Goal: Information Seeking & Learning: Check status

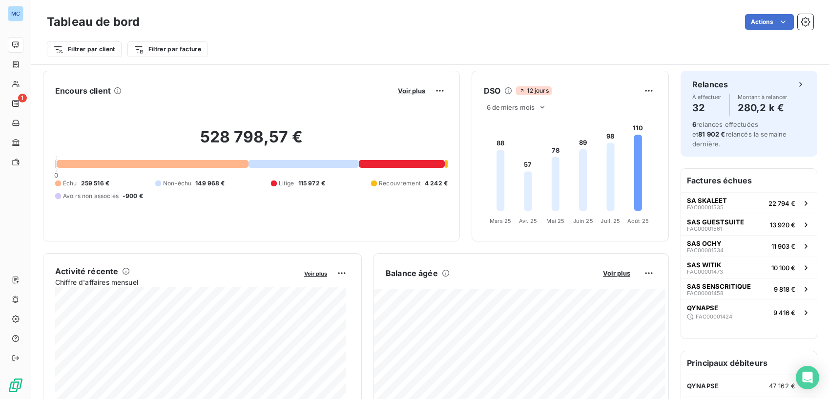
scroll to position [524, 0]
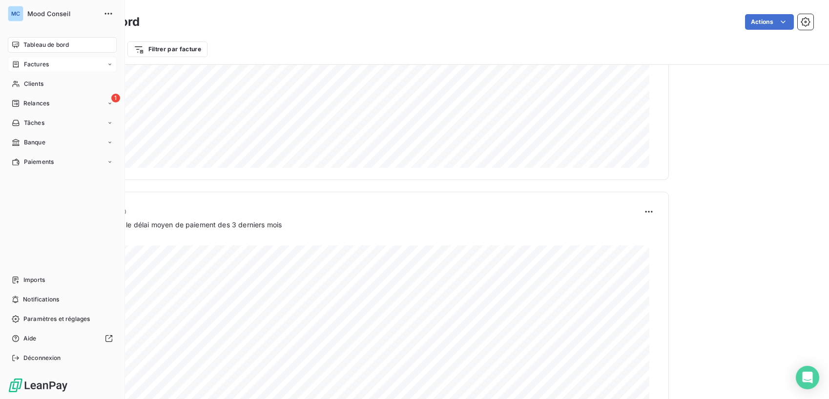
click at [26, 64] on span "Factures" at bounding box center [36, 64] width 25 height 9
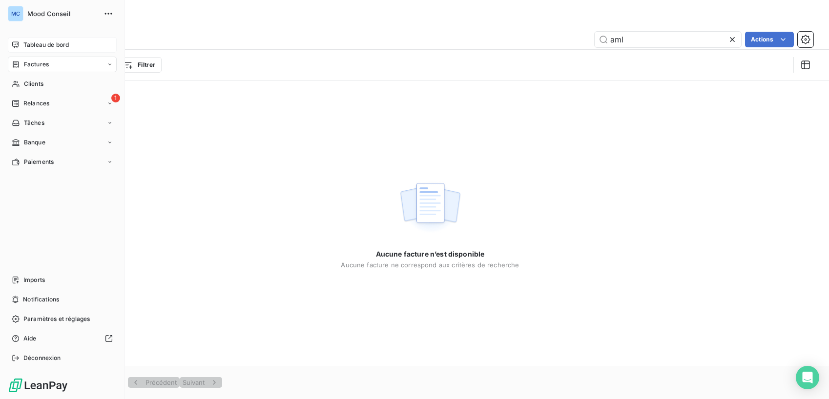
click at [34, 41] on span "Tableau de bord" at bounding box center [45, 45] width 45 height 9
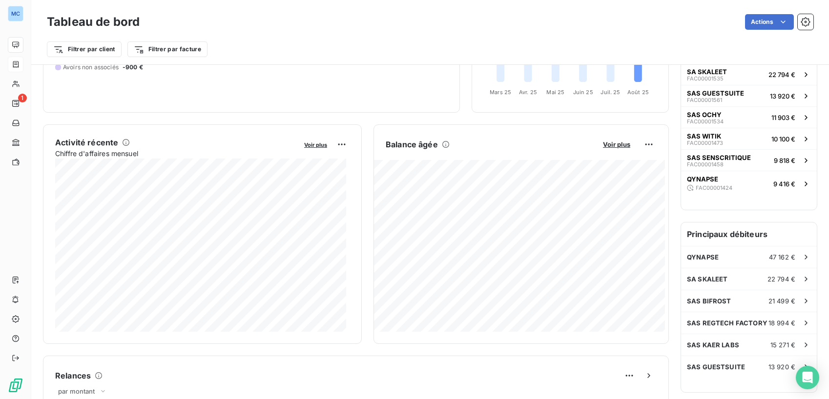
scroll to position [141, 0]
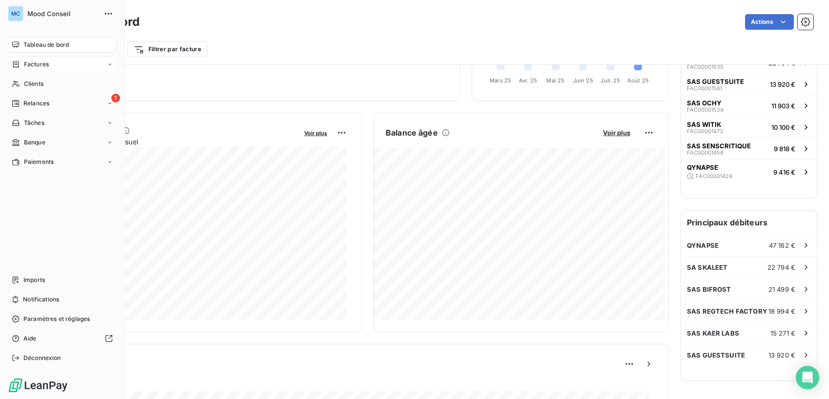
click at [24, 67] on span "Factures" at bounding box center [36, 64] width 25 height 9
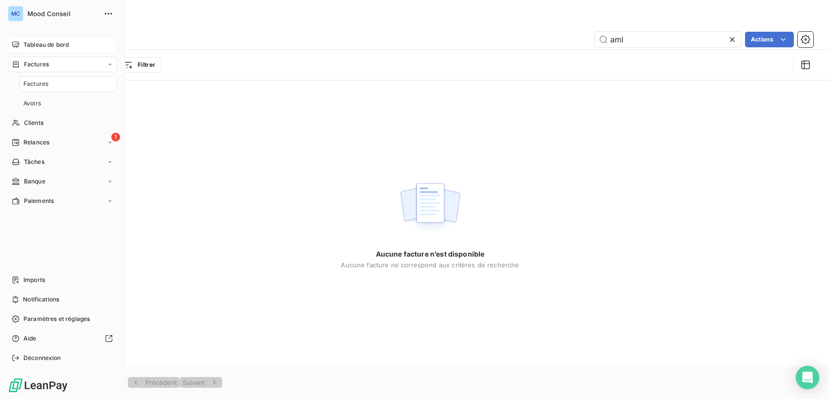
click at [40, 45] on span "Tableau de bord" at bounding box center [45, 45] width 45 height 9
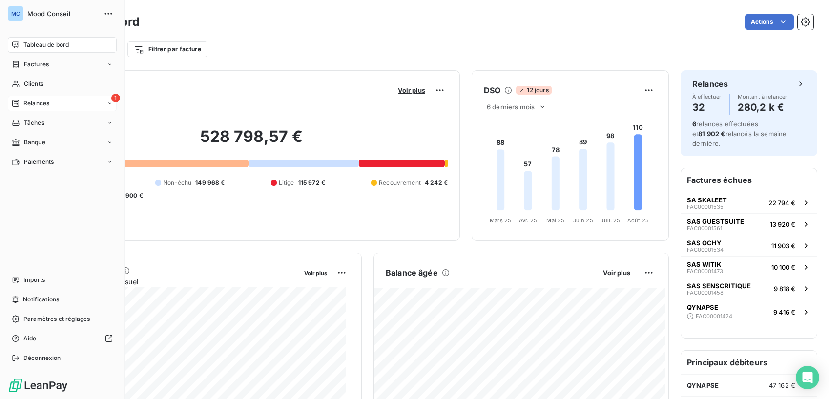
click at [9, 102] on div "1 Relances" at bounding box center [62, 104] width 109 height 16
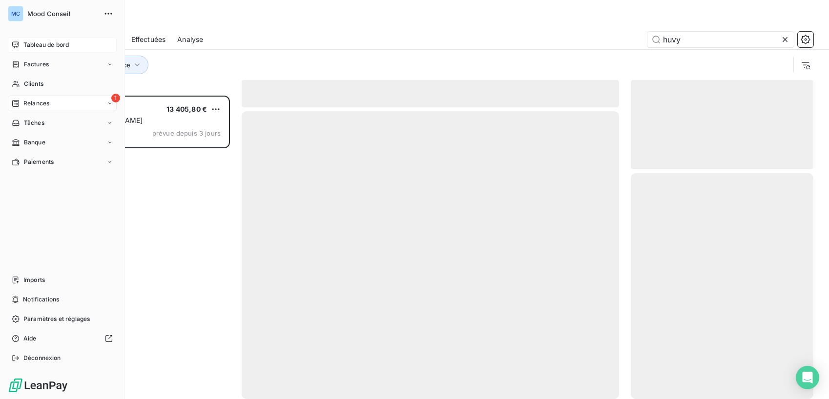
scroll to position [296, 175]
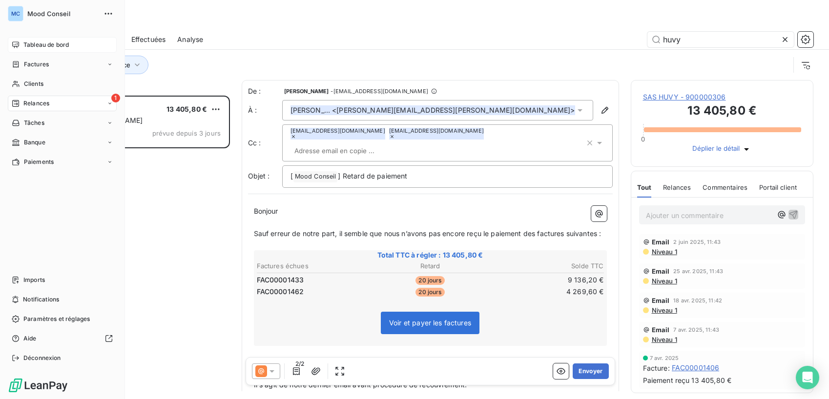
click at [42, 41] on span "Tableau de bord" at bounding box center [45, 45] width 45 height 9
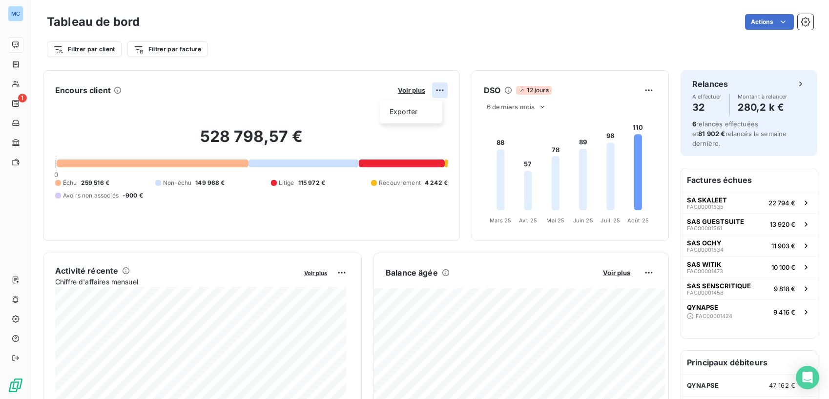
click at [431, 89] on html "MC 1 Tableau de bord Actions Filtrer par client Filtrer par facture Encours cli…" at bounding box center [414, 199] width 829 height 399
click at [433, 88] on html "MC 1 Tableau de bord Actions Filtrer par client Filtrer par facture Encours cli…" at bounding box center [414, 199] width 829 height 399
click at [400, 88] on span "Voir plus" at bounding box center [411, 90] width 27 height 8
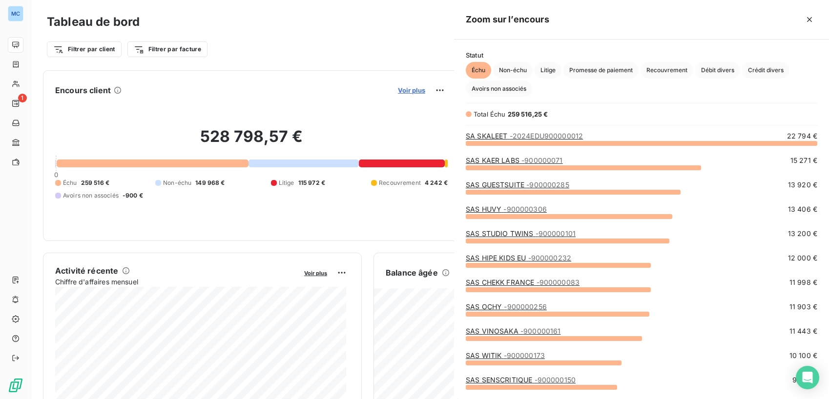
scroll to position [253, 367]
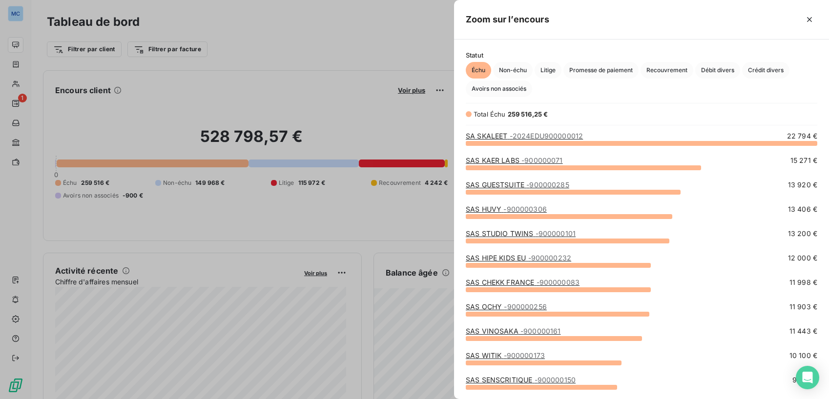
click at [351, 88] on div at bounding box center [414, 199] width 829 height 399
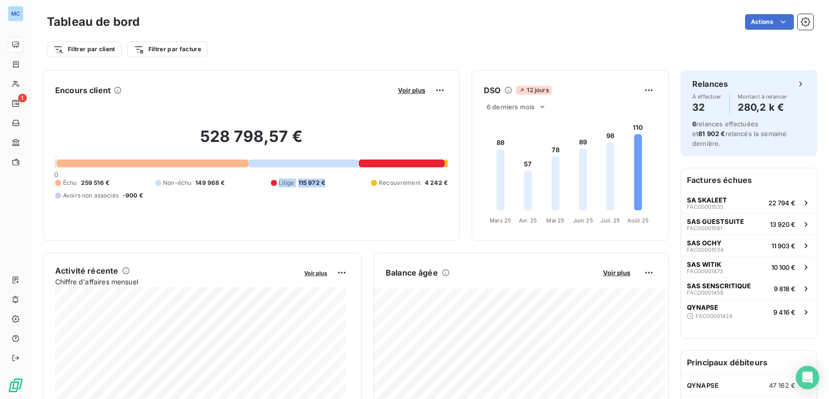
drag, startPoint x: 277, startPoint y: 183, endPoint x: 322, endPoint y: 182, distance: 44.9
click at [322, 182] on div "Échu 259 516 € Non-échu 149 968 € Litige 115 972 € Recouvrement 4 242 € Avoirs …" at bounding box center [251, 189] width 392 height 21
click at [328, 183] on div "Échu 259 516 € Non-échu 149 968 € Litige 115 972 € Recouvrement 4 242 € Avoirs …" at bounding box center [251, 189] width 392 height 21
drag, startPoint x: 330, startPoint y: 182, endPoint x: 265, endPoint y: 180, distance: 64.4
click at [265, 180] on div "Échu 259 516 € Non-échu 149 968 € Litige 115 972 € Recouvrement 4 242 € Avoirs …" at bounding box center [251, 189] width 392 height 21
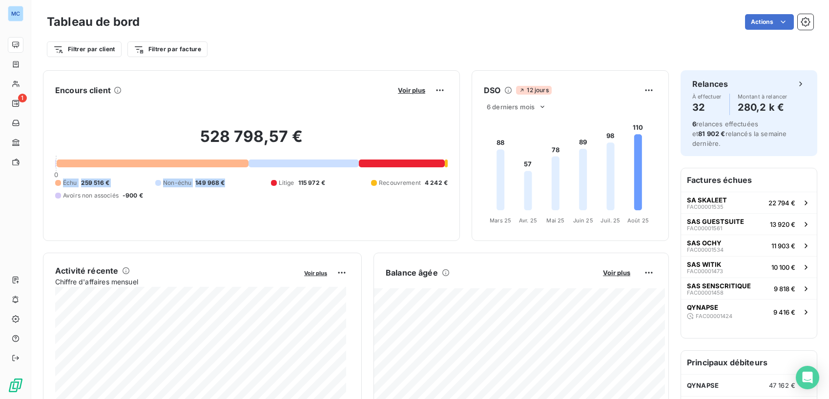
drag, startPoint x: 210, startPoint y: 185, endPoint x: 41, endPoint y: 175, distance: 170.1
click at [271, 183] on div at bounding box center [274, 183] width 6 height 6
drag, startPoint x: 275, startPoint y: 183, endPoint x: 293, endPoint y: 182, distance: 18.1
click at [280, 182] on div "Litige" at bounding box center [282, 183] width 23 height 9
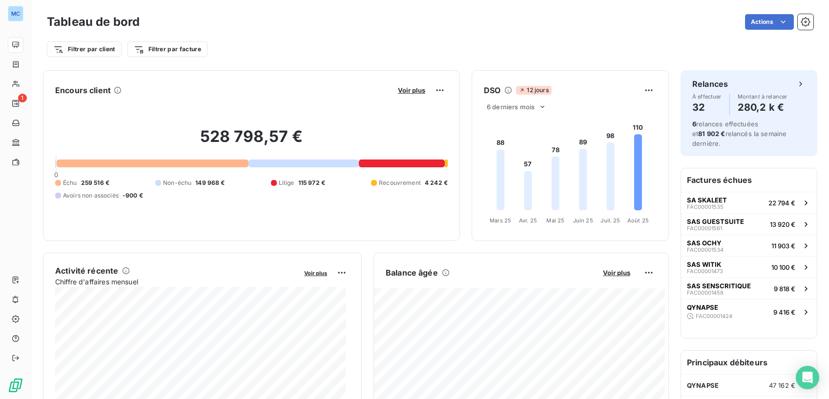
drag, startPoint x: 325, startPoint y: 185, endPoint x: 353, endPoint y: 173, distance: 30.2
click at [339, 182] on div "Échu 259 516 € Non-échu 149 968 € Litige 115 972 € Recouvrement 4 242 € Avoirs …" at bounding box center [251, 189] width 392 height 21
click at [406, 95] on div "Voir plus" at bounding box center [421, 90] width 53 height 16
click at [407, 91] on span "Voir plus" at bounding box center [411, 90] width 27 height 8
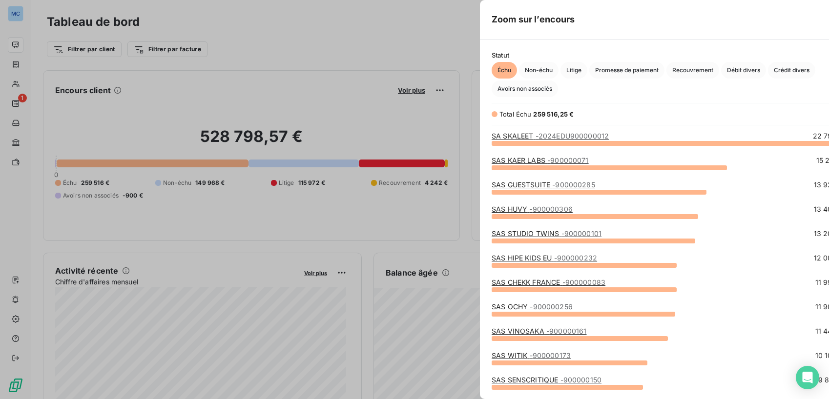
scroll to position [392, 367]
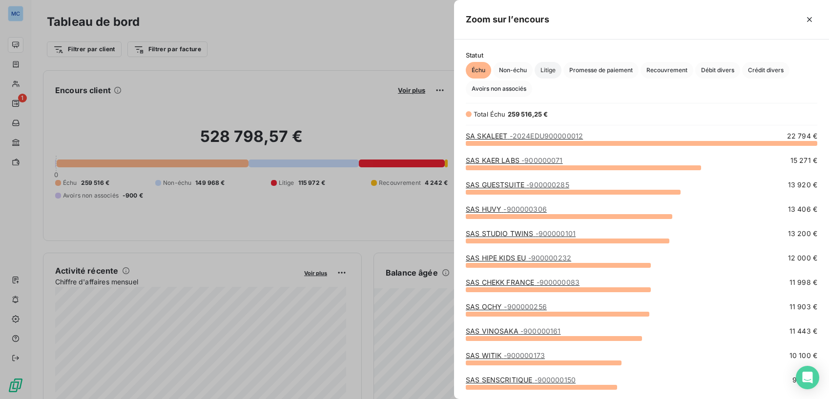
click at [541, 66] on span "Litige" at bounding box center [547, 70] width 27 height 17
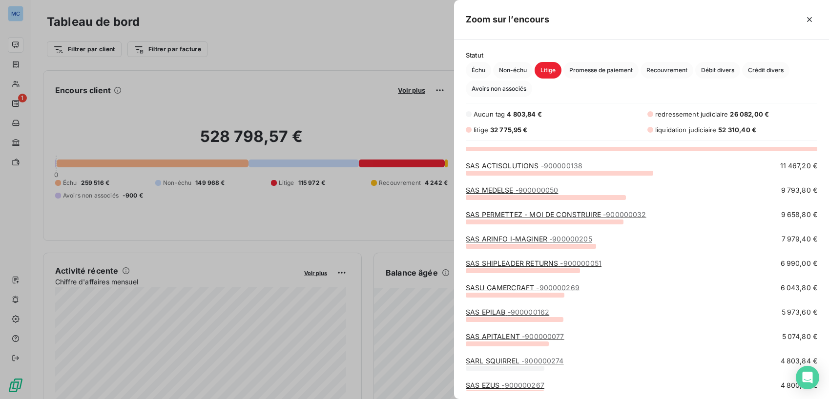
scroll to position [0, 0]
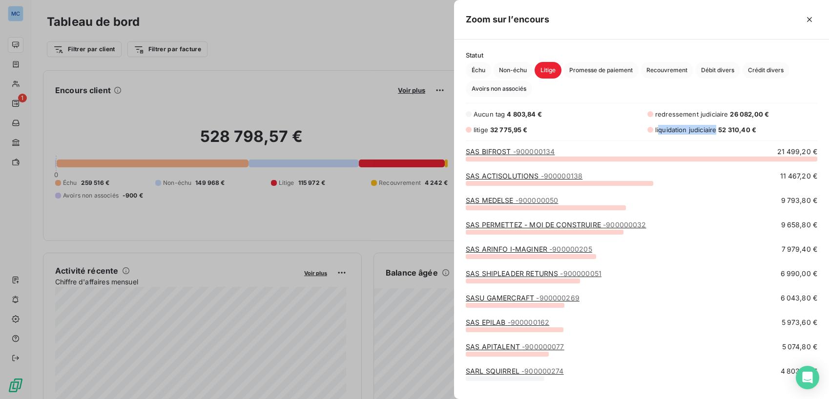
drag, startPoint x: 658, startPoint y: 122, endPoint x: 726, endPoint y: 121, distance: 67.8
click at [716, 125] on div "liquidation judiciaire 52 310,40 €" at bounding box center [732, 130] width 170 height 10
drag, startPoint x: 749, startPoint y: 123, endPoint x: 691, endPoint y: 117, distance: 57.9
click at [699, 125] on div "liquidation judiciaire 52 310,40 €" at bounding box center [732, 130] width 170 height 10
click at [638, 111] on div "Aucun tag 4 803,84 € redressement judiciaire 26 082,00 € litige 32 775,95 € liq…" at bounding box center [641, 121] width 351 height 25
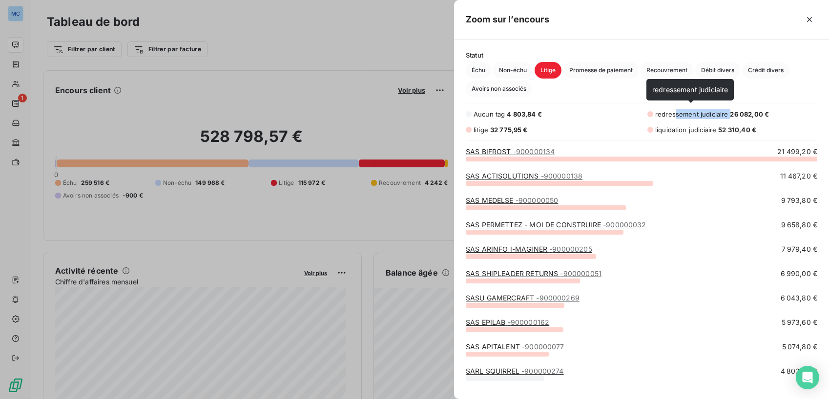
drag, startPoint x: 673, startPoint y: 107, endPoint x: 730, endPoint y: 109, distance: 56.6
click at [729, 109] on div "redressement judiciaire 26 082,00 €" at bounding box center [732, 114] width 170 height 10
click at [730, 110] on span "26 082,00 €" at bounding box center [749, 114] width 39 height 8
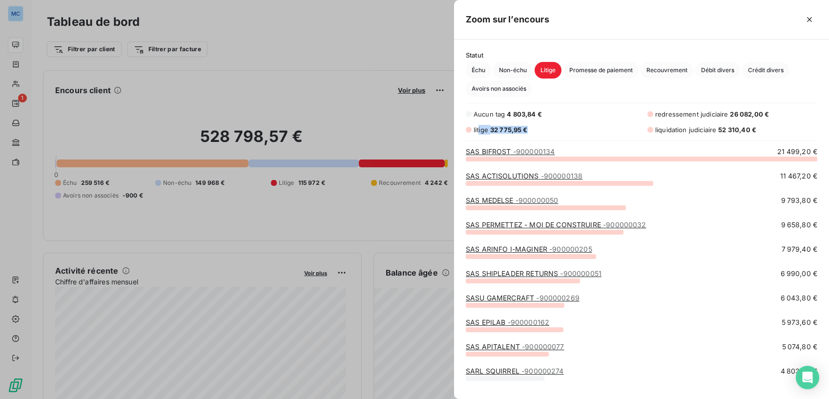
drag, startPoint x: 478, startPoint y: 123, endPoint x: 576, endPoint y: 127, distance: 98.1
click at [575, 127] on div "litige 32 775,95 €" at bounding box center [551, 130] width 170 height 10
click at [576, 127] on div "litige 32 775,95 €" at bounding box center [551, 130] width 170 height 10
click at [807, 20] on icon "button" at bounding box center [809, 20] width 10 height 10
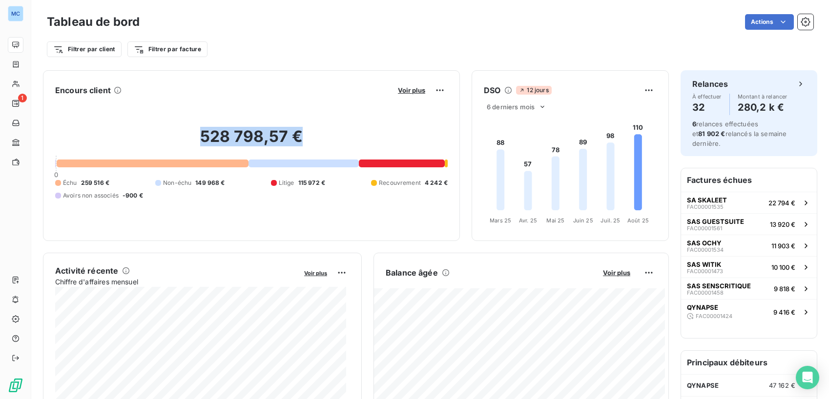
drag, startPoint x: 190, startPoint y: 136, endPoint x: 309, endPoint y: 133, distance: 119.6
click at [309, 133] on h2 "528 798,57 €" at bounding box center [251, 141] width 392 height 29
click at [320, 133] on h2 "528 798,57 €" at bounding box center [251, 141] width 392 height 29
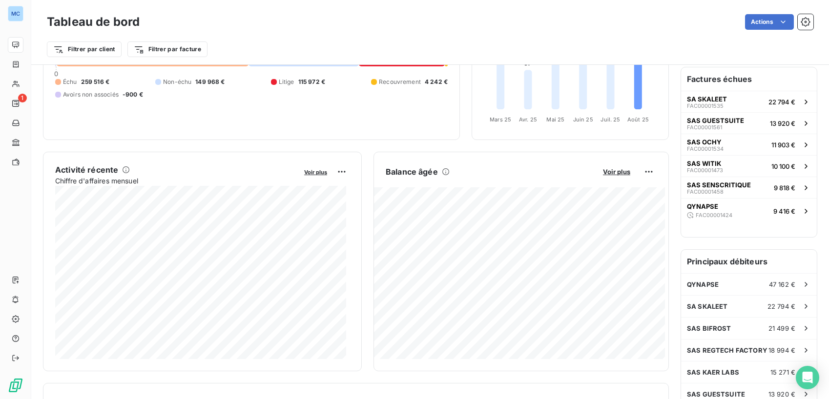
scroll to position [86, 0]
